Goal: Task Accomplishment & Management: Manage account settings

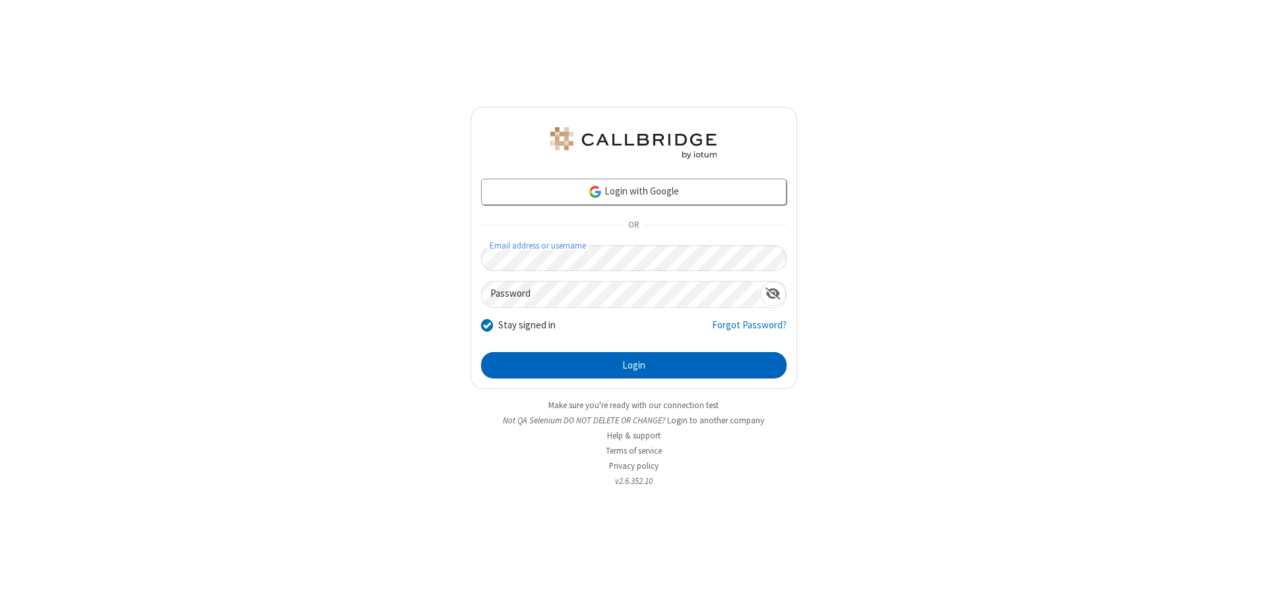
click at [633, 366] on button "Login" at bounding box center [633, 365] width 305 height 26
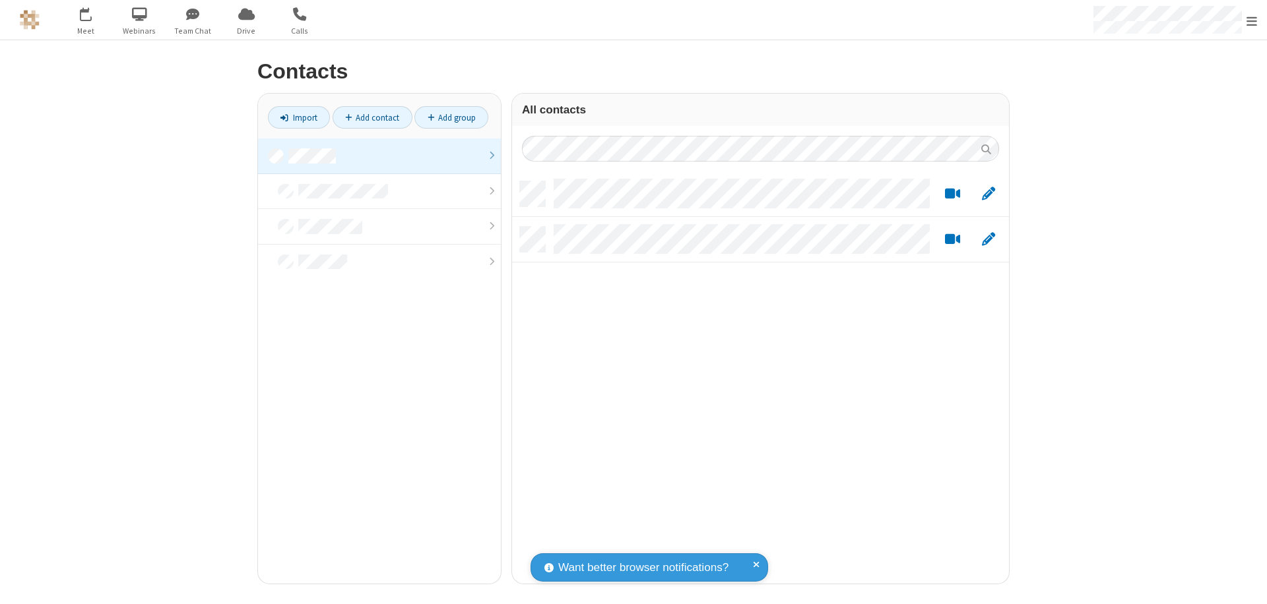
click at [379, 156] on link at bounding box center [379, 157] width 243 height 36
click at [372, 117] on link "Add contact" at bounding box center [373, 117] width 80 height 22
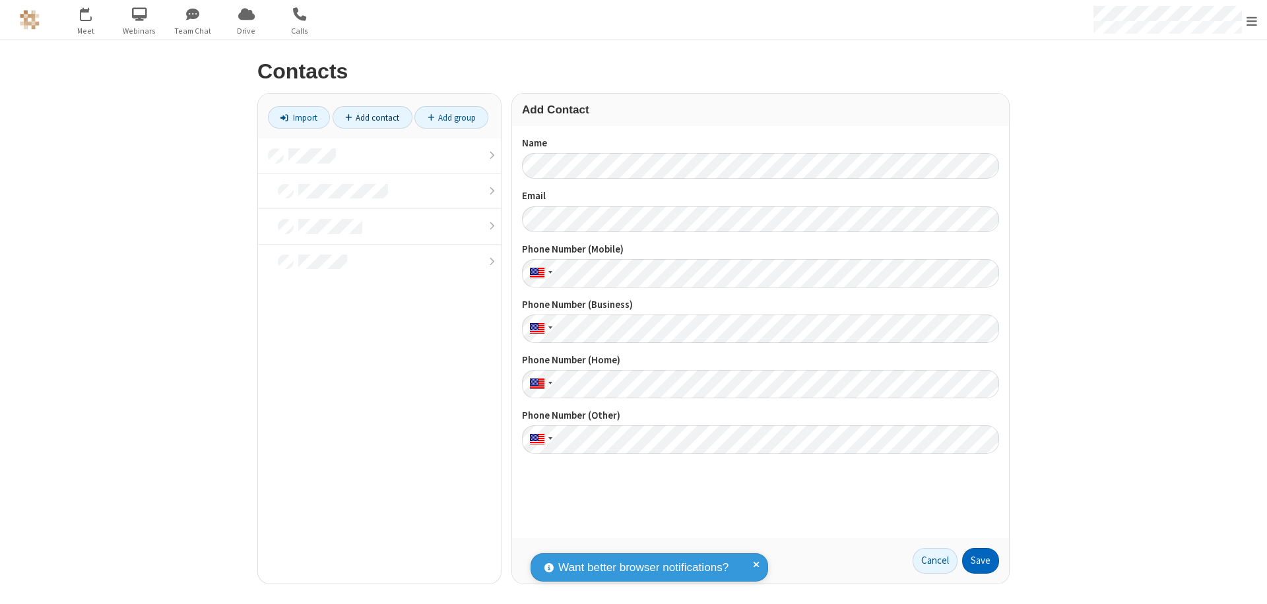
click at [980, 561] on button "Save" at bounding box center [980, 561] width 37 height 26
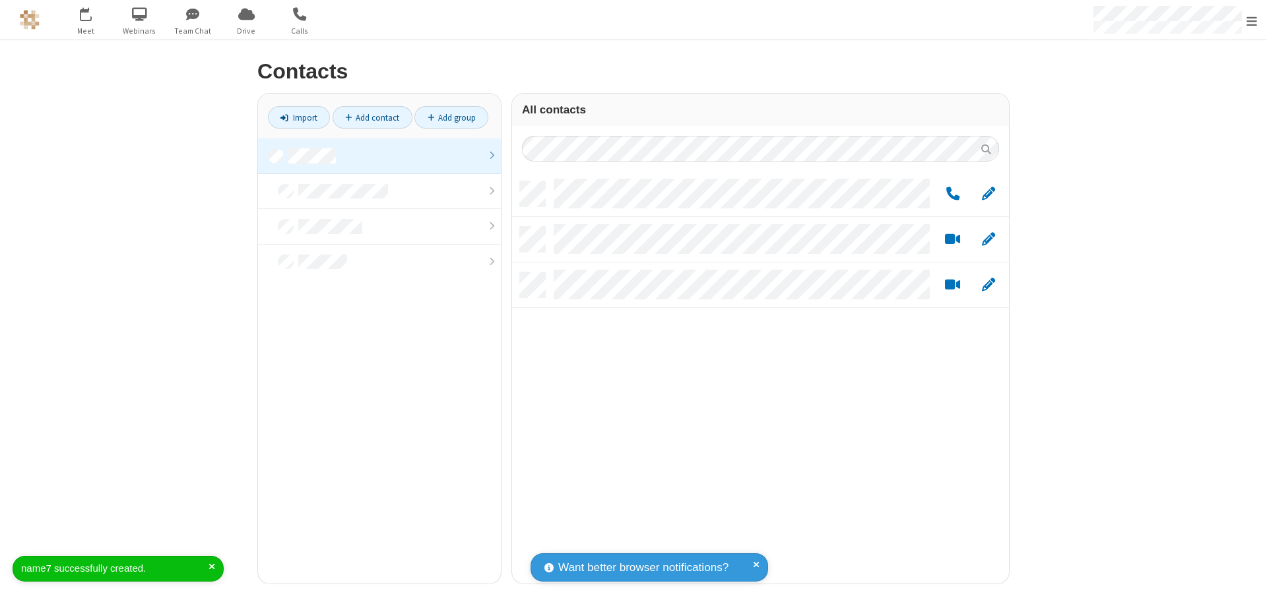
scroll to position [402, 487]
